Goal: Task Accomplishment & Management: Use online tool/utility

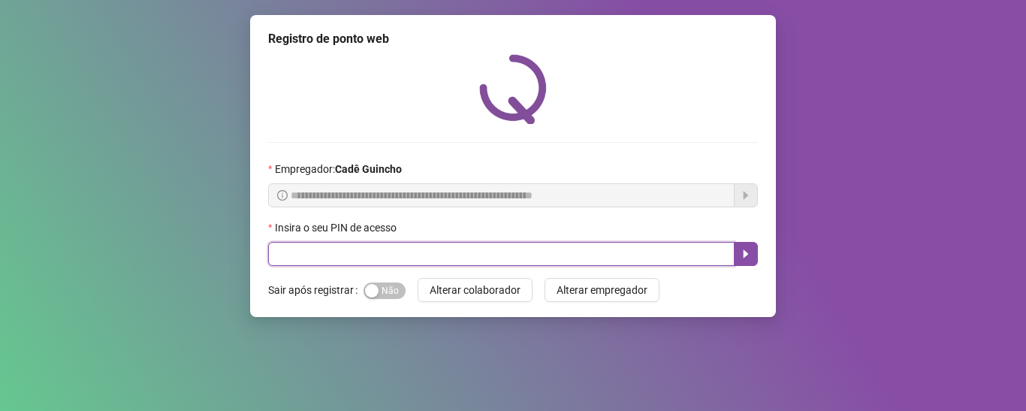
click at [404, 258] on input "text" at bounding box center [501, 254] width 466 height 24
type input "*****"
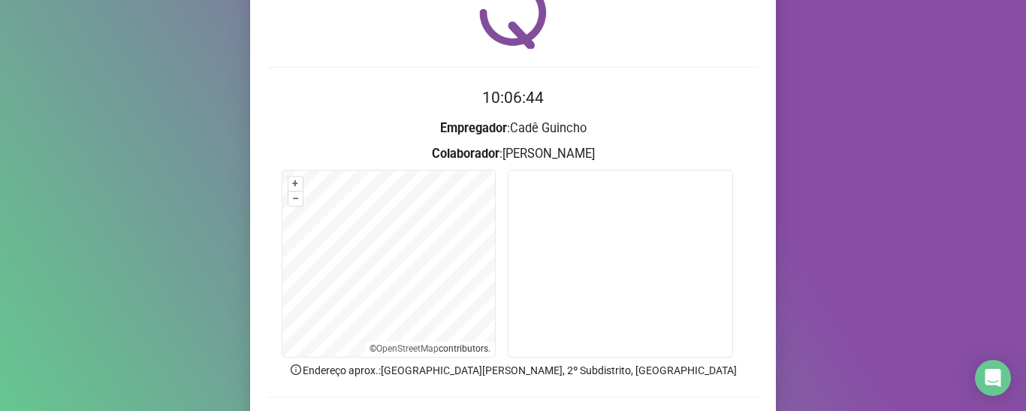
scroll to position [150, 0]
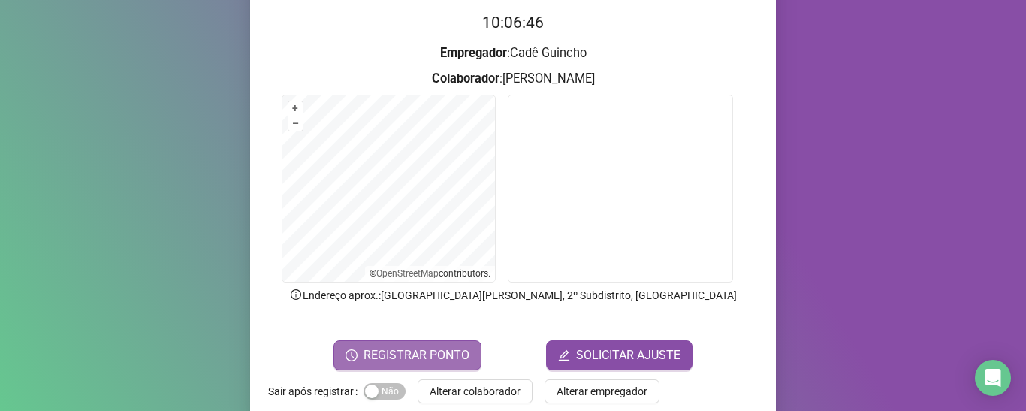
click at [442, 342] on button "REGISTRAR PONTO" at bounding box center [407, 355] width 148 height 30
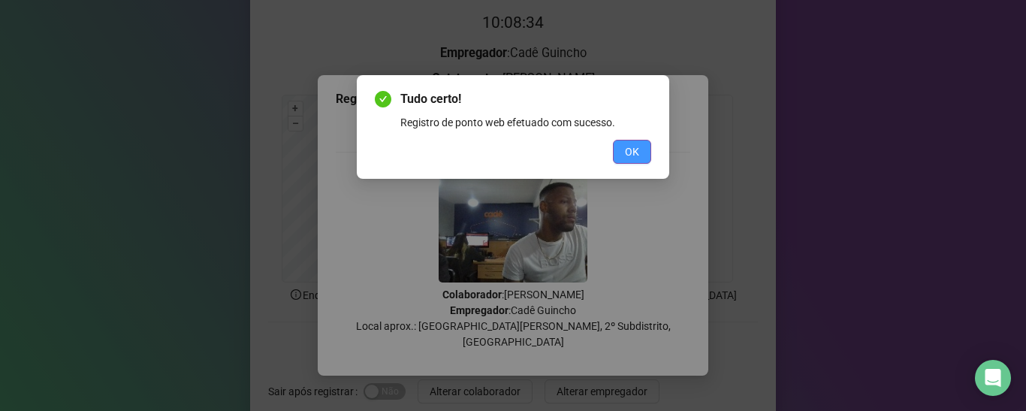
drag, startPoint x: 623, startPoint y: 155, endPoint x: 566, endPoint y: 8, distance: 157.6
click at [623, 155] on button "OK" at bounding box center [632, 152] width 38 height 24
